Goal: Navigation & Orientation: Find specific page/section

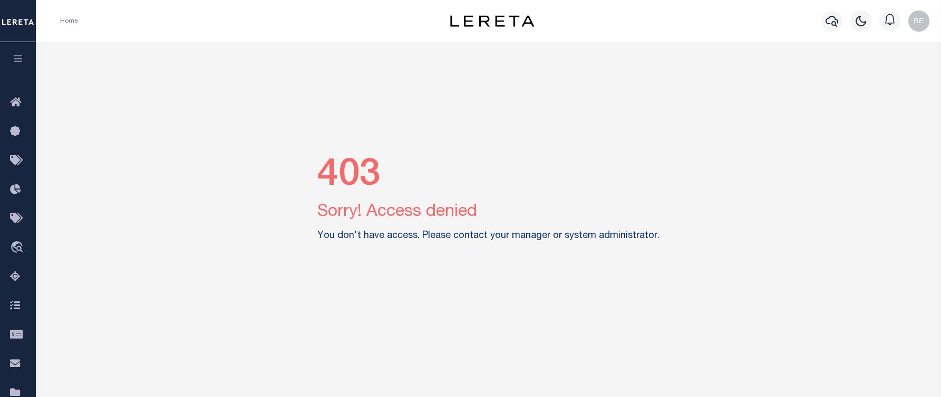
click at [920, 21] on img "button" at bounding box center [918, 21] width 21 height 21
click at [877, 74] on span "Sign out" at bounding box center [877, 74] width 30 height 7
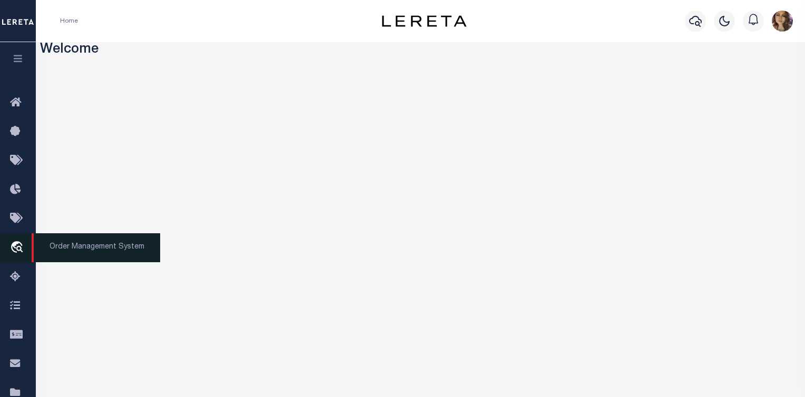
click at [96, 254] on span "Order Management System" at bounding box center [96, 248] width 129 height 29
